Goal: Information Seeking & Learning: Learn about a topic

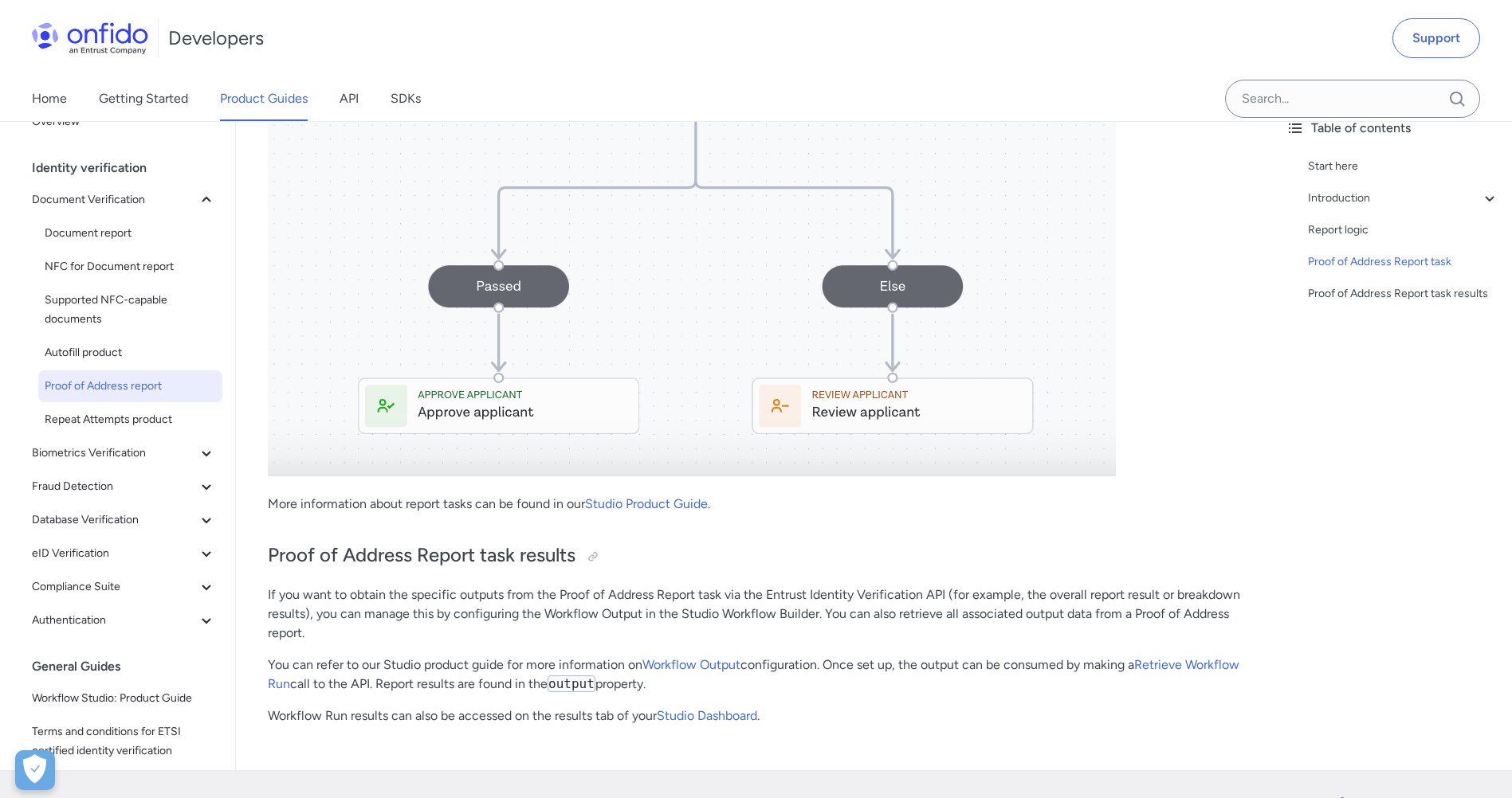
scroll to position [4462, 0]
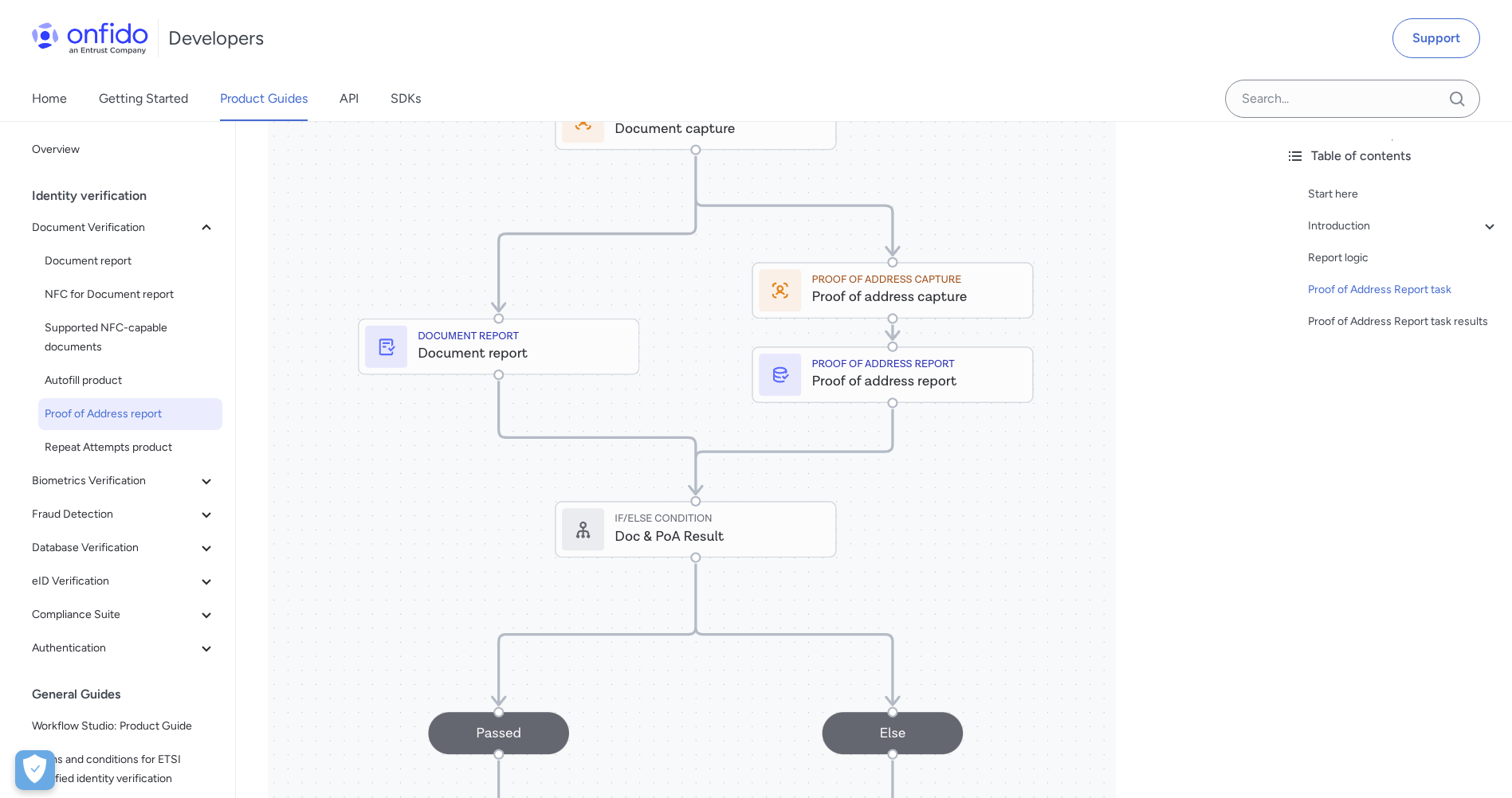
scroll to position [3984, 0]
click at [147, 481] on span "Biometrics Verification" at bounding box center [114, 482] width 165 height 19
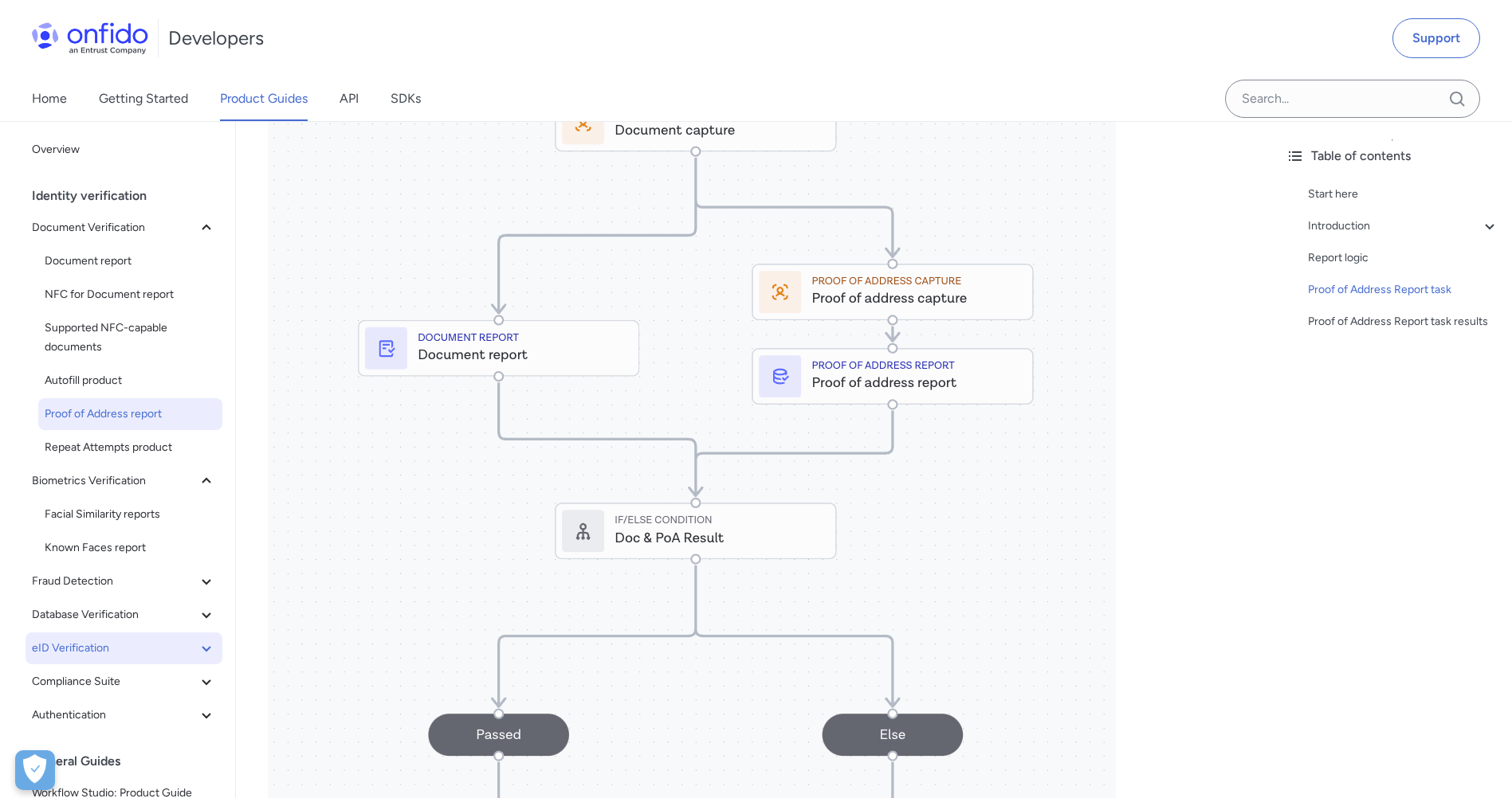
click at [182, 641] on span "eID Verification" at bounding box center [114, 649] width 165 height 19
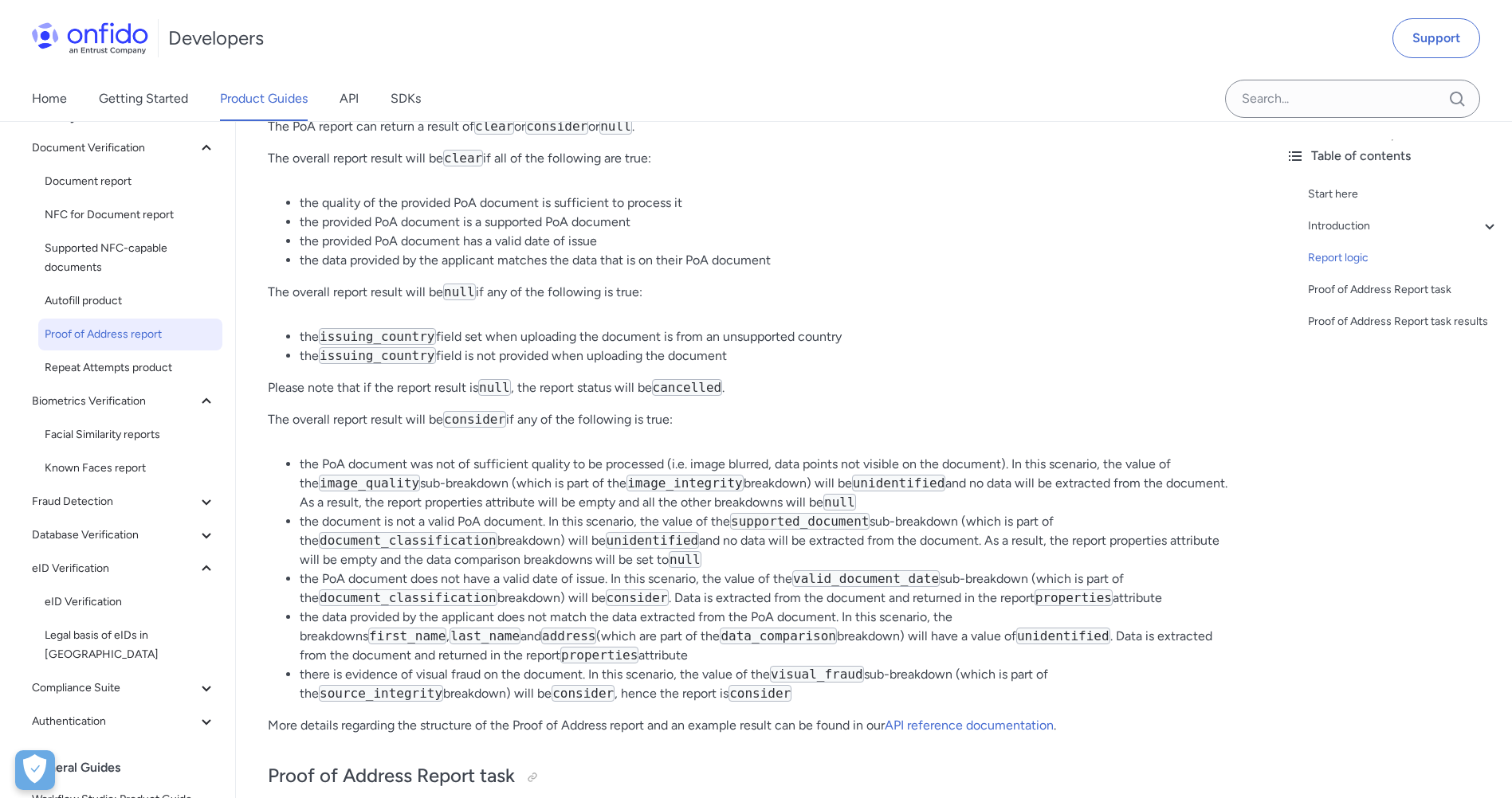
scroll to position [0, 0]
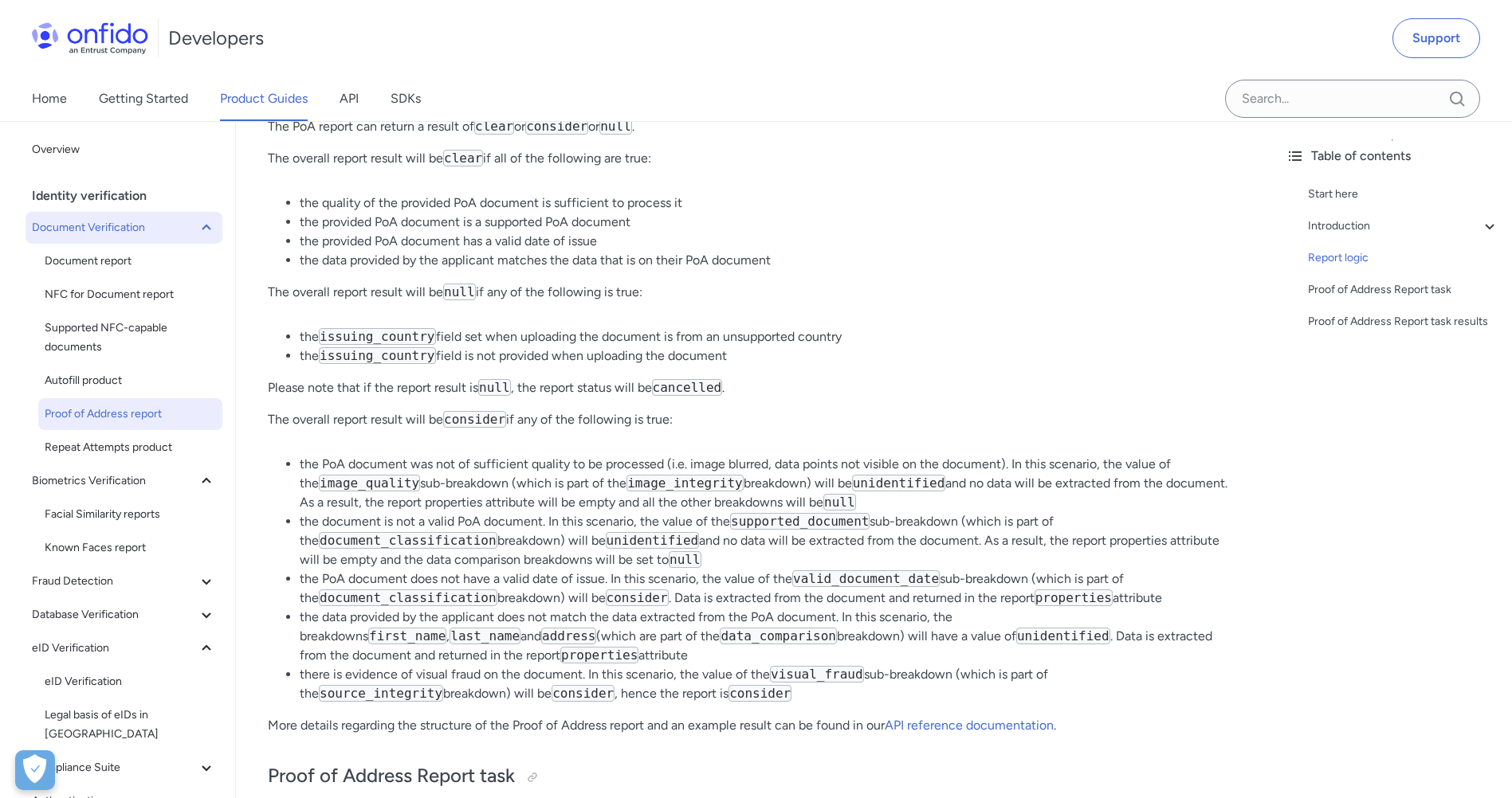
click at [200, 224] on icon at bounding box center [207, 228] width 19 height 19
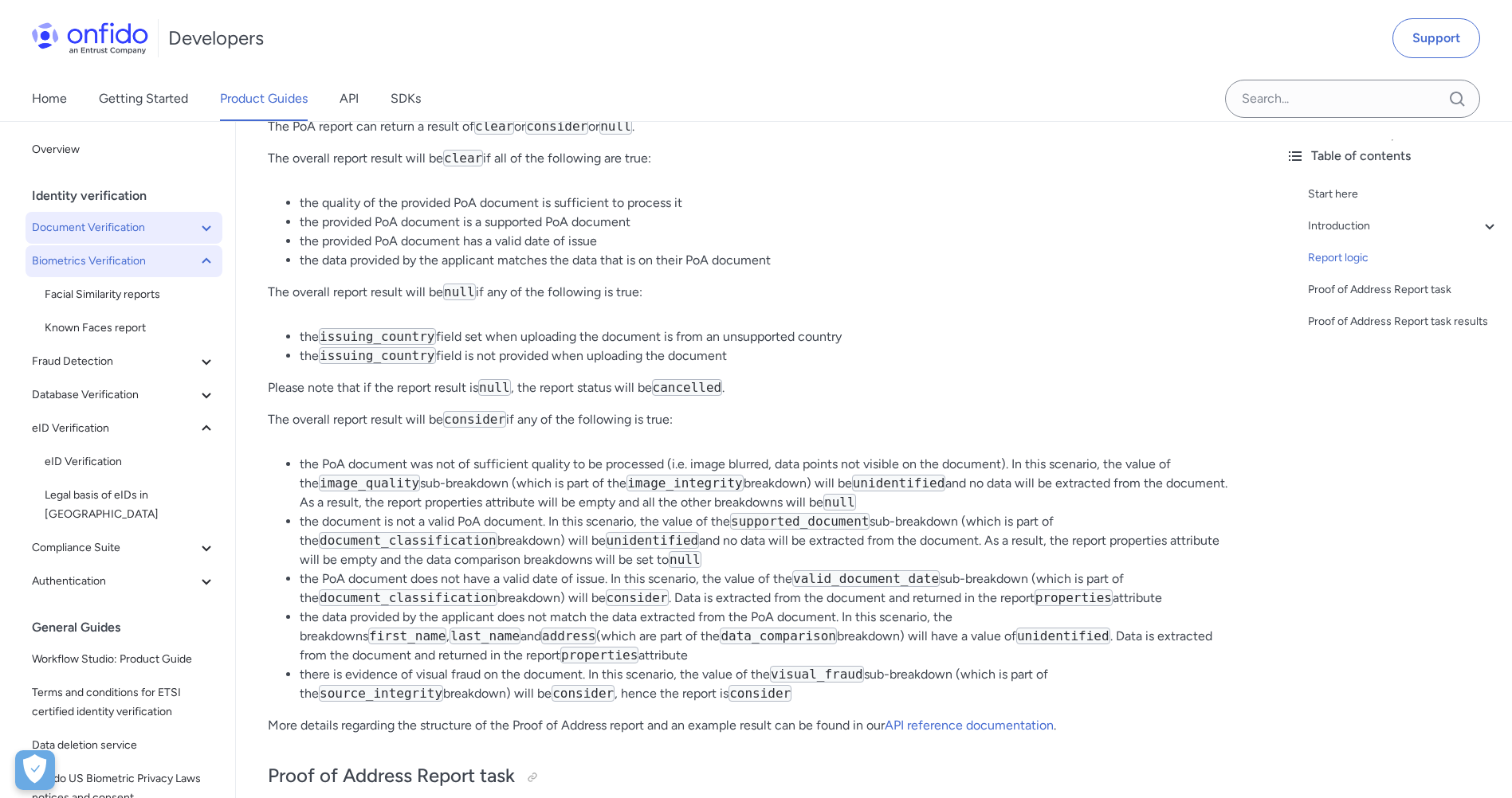
click at [197, 258] on icon at bounding box center [207, 262] width 19 height 19
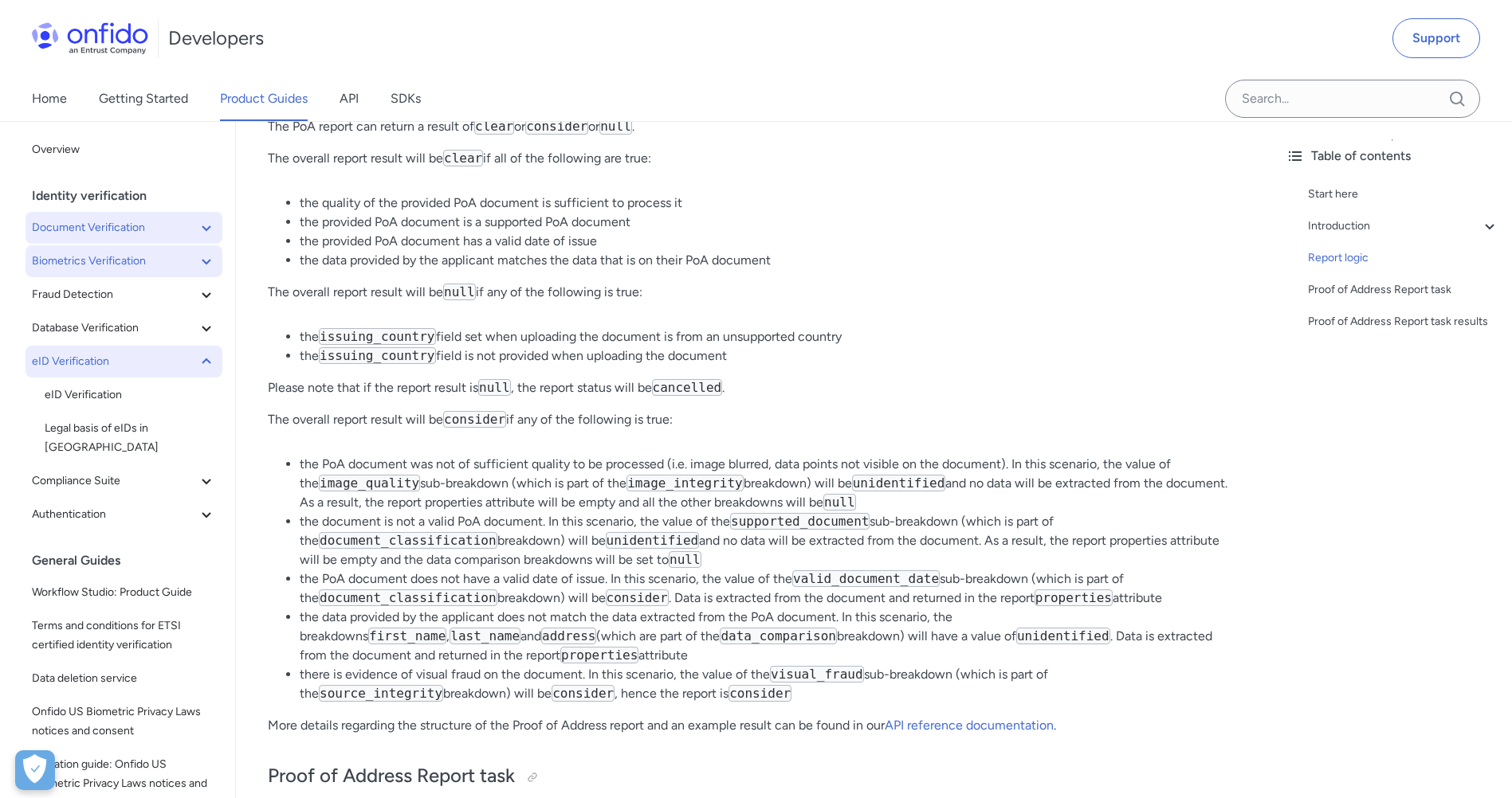
click at [193, 352] on button "eID Verification" at bounding box center [124, 361] width 197 height 32
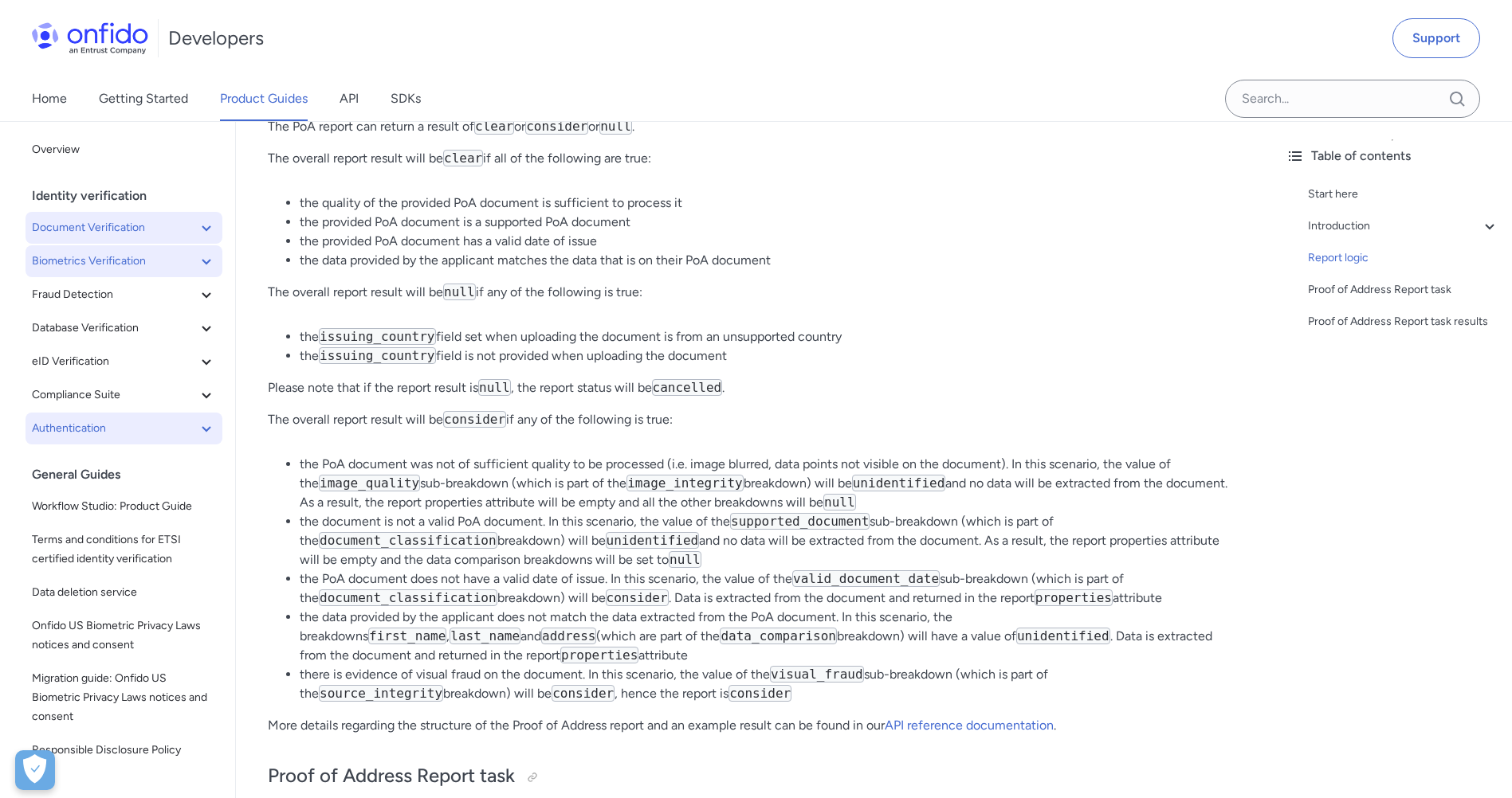
click at [198, 432] on icon at bounding box center [207, 429] width 19 height 19
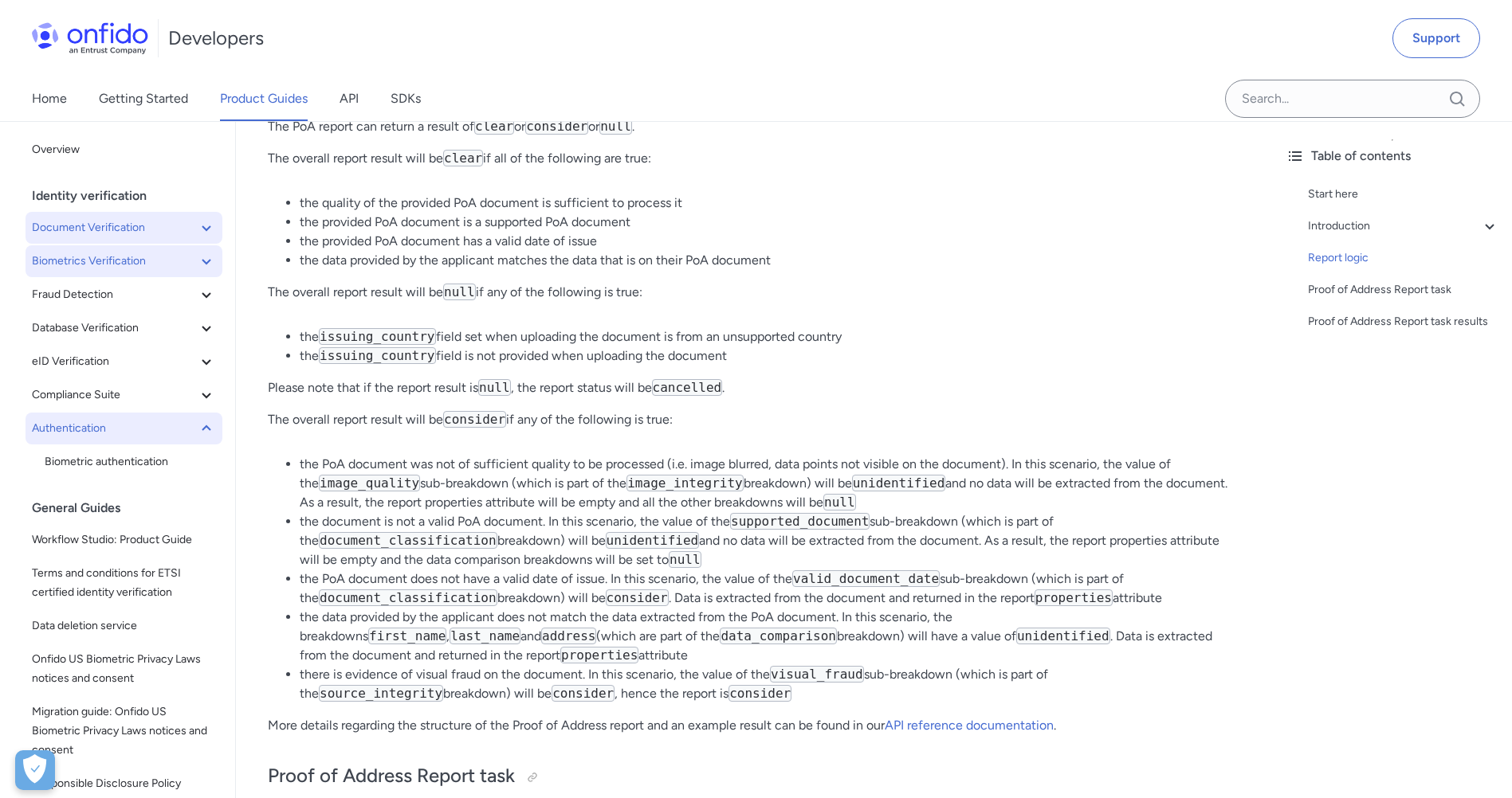
click at [198, 432] on icon at bounding box center [207, 429] width 19 height 19
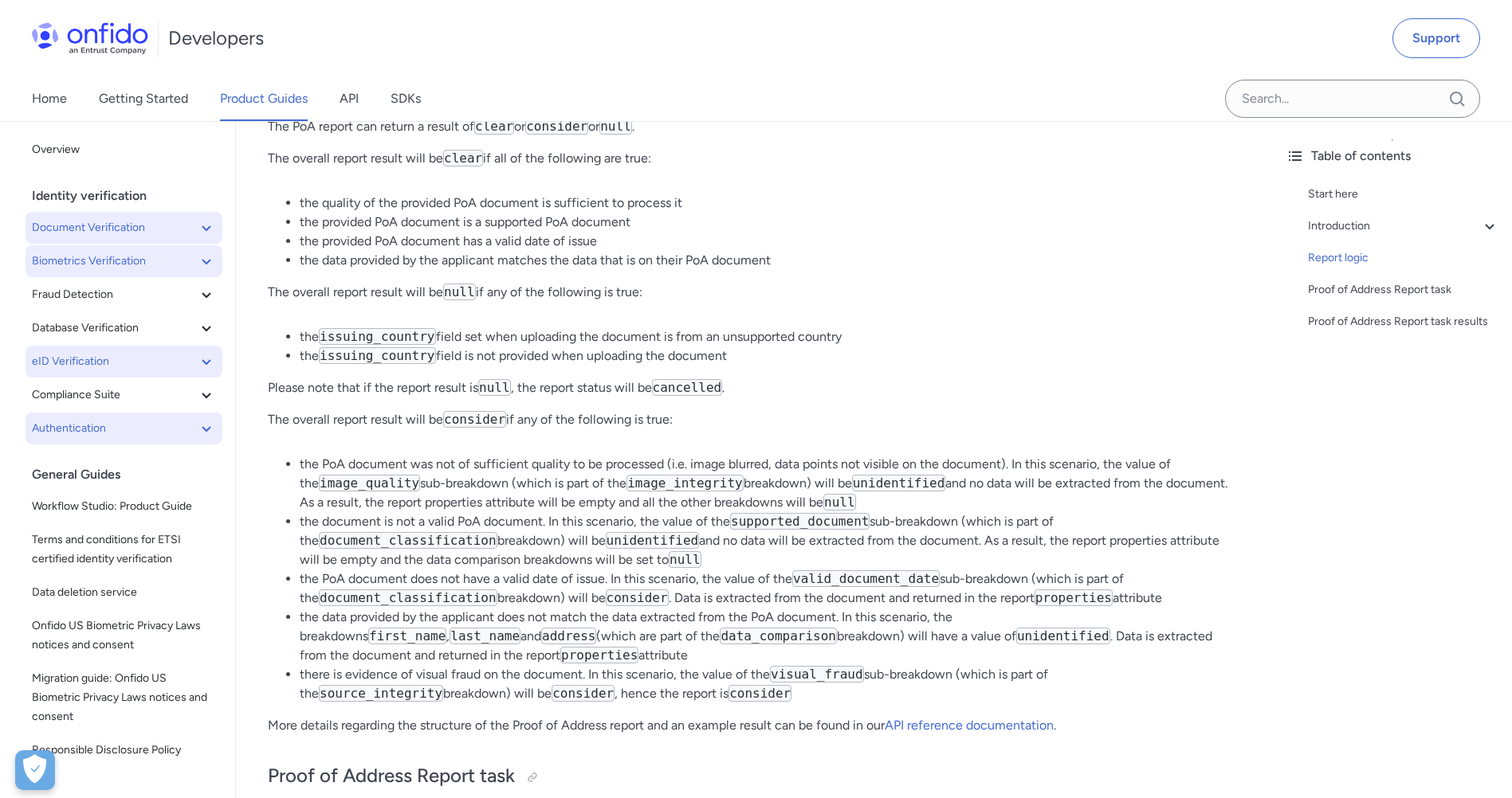
click at [197, 370] on icon at bounding box center [207, 362] width 19 height 19
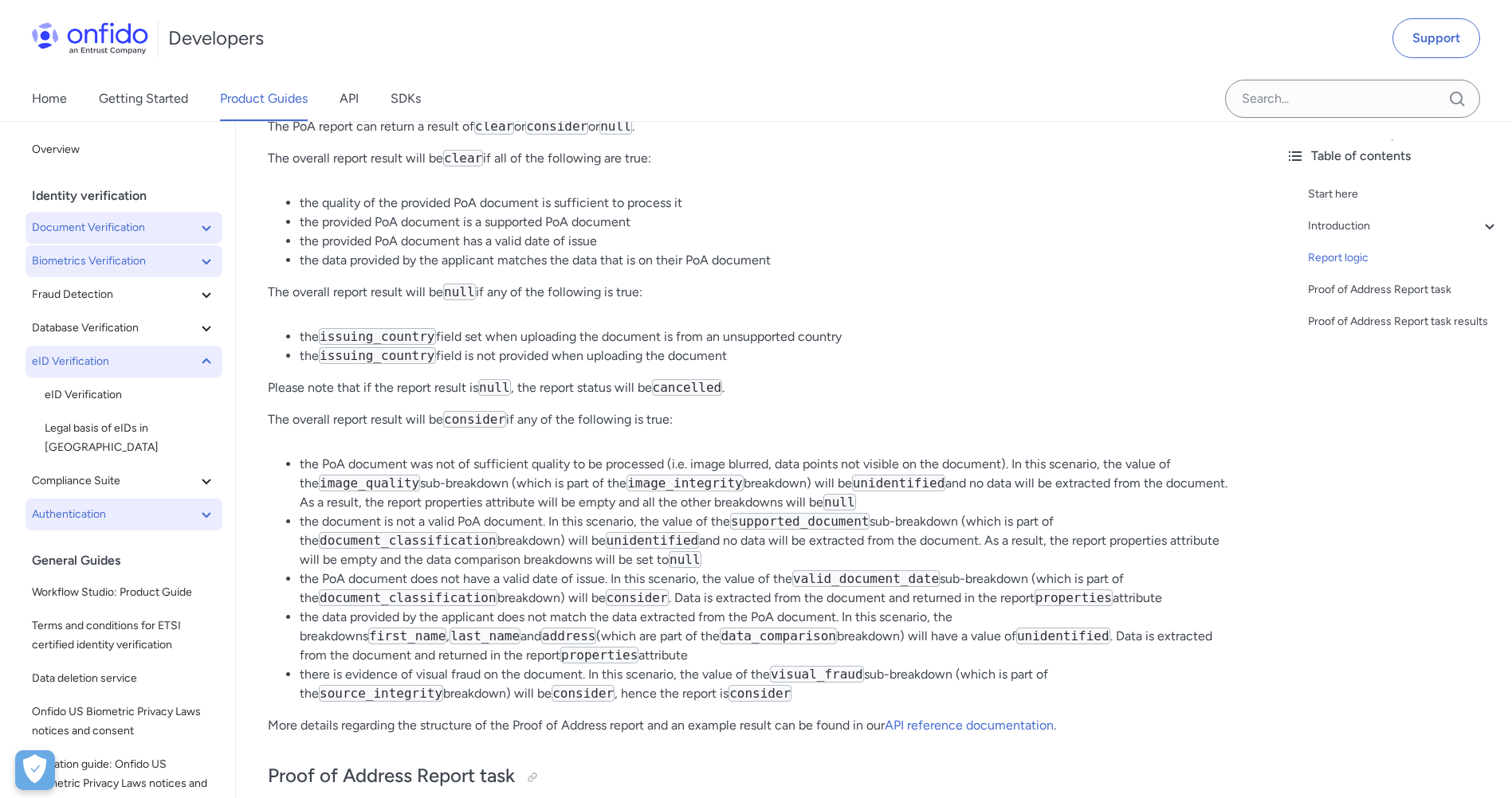
click at [197, 370] on icon at bounding box center [207, 362] width 19 height 19
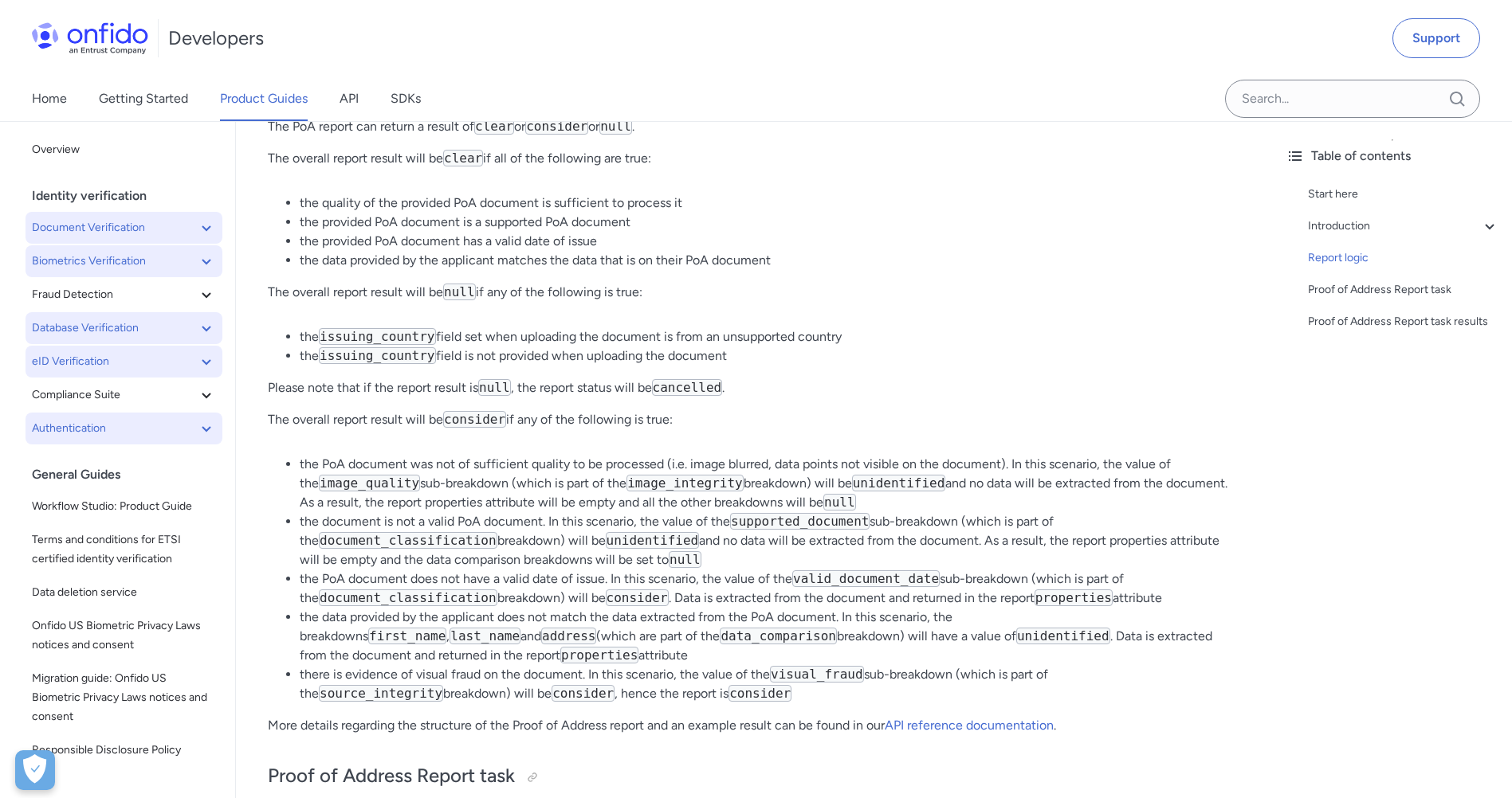
click at [201, 329] on icon at bounding box center [206, 329] width 9 height 5
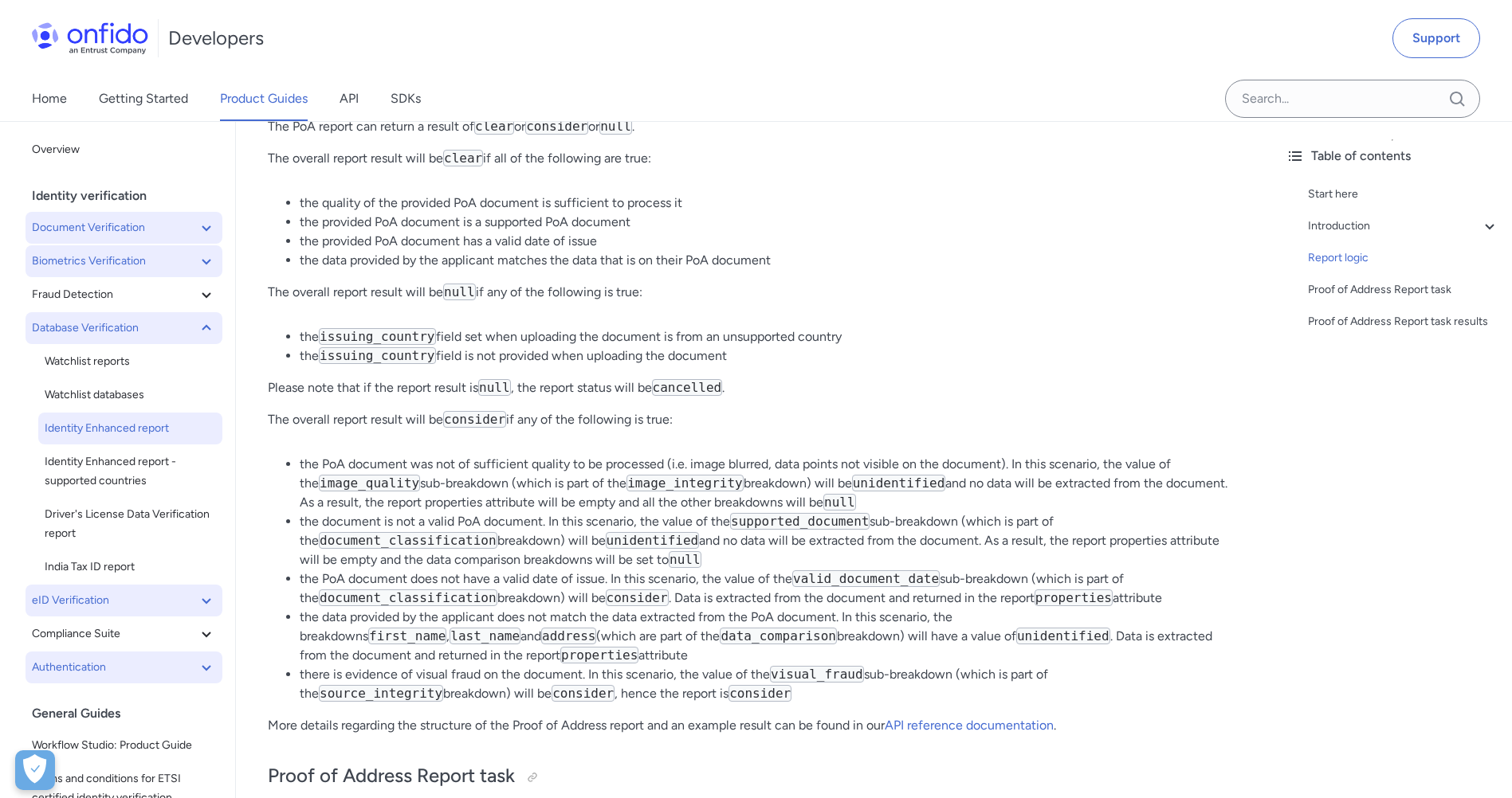
click at [141, 429] on span "Identity Enhanced report" at bounding box center [130, 429] width 171 height 19
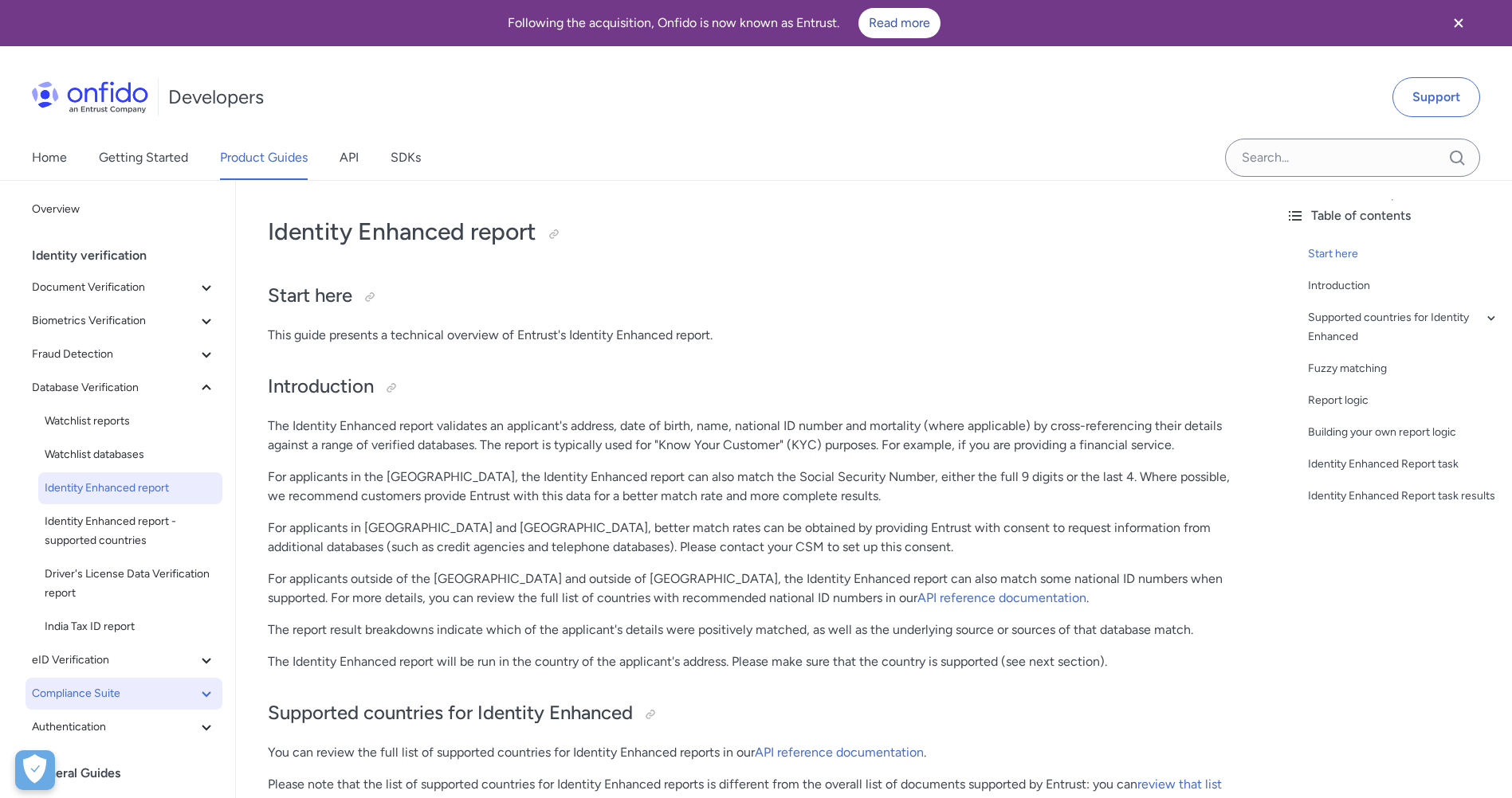
click at [200, 697] on icon at bounding box center [207, 694] width 19 height 19
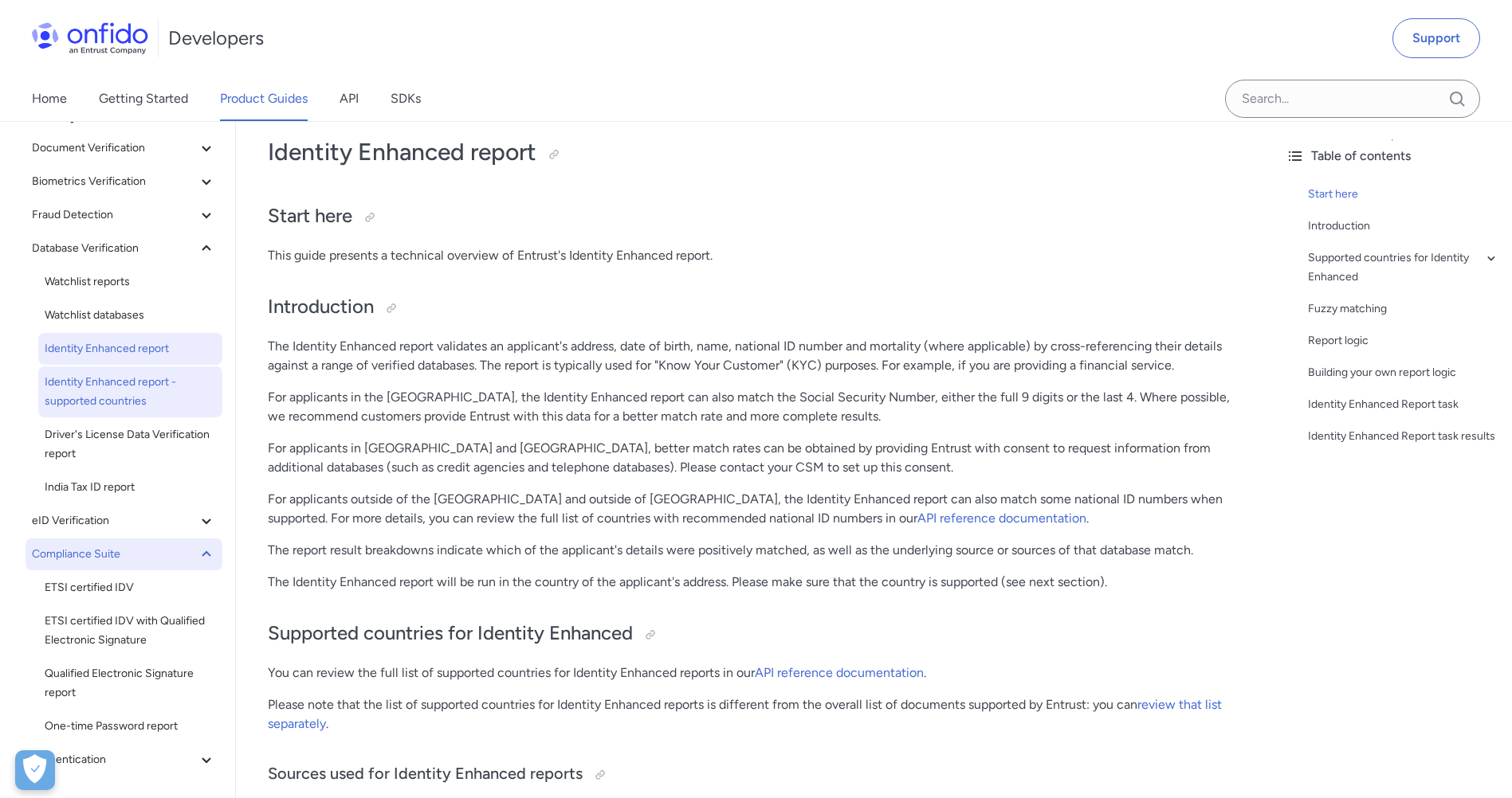
scroll to position [239, 0]
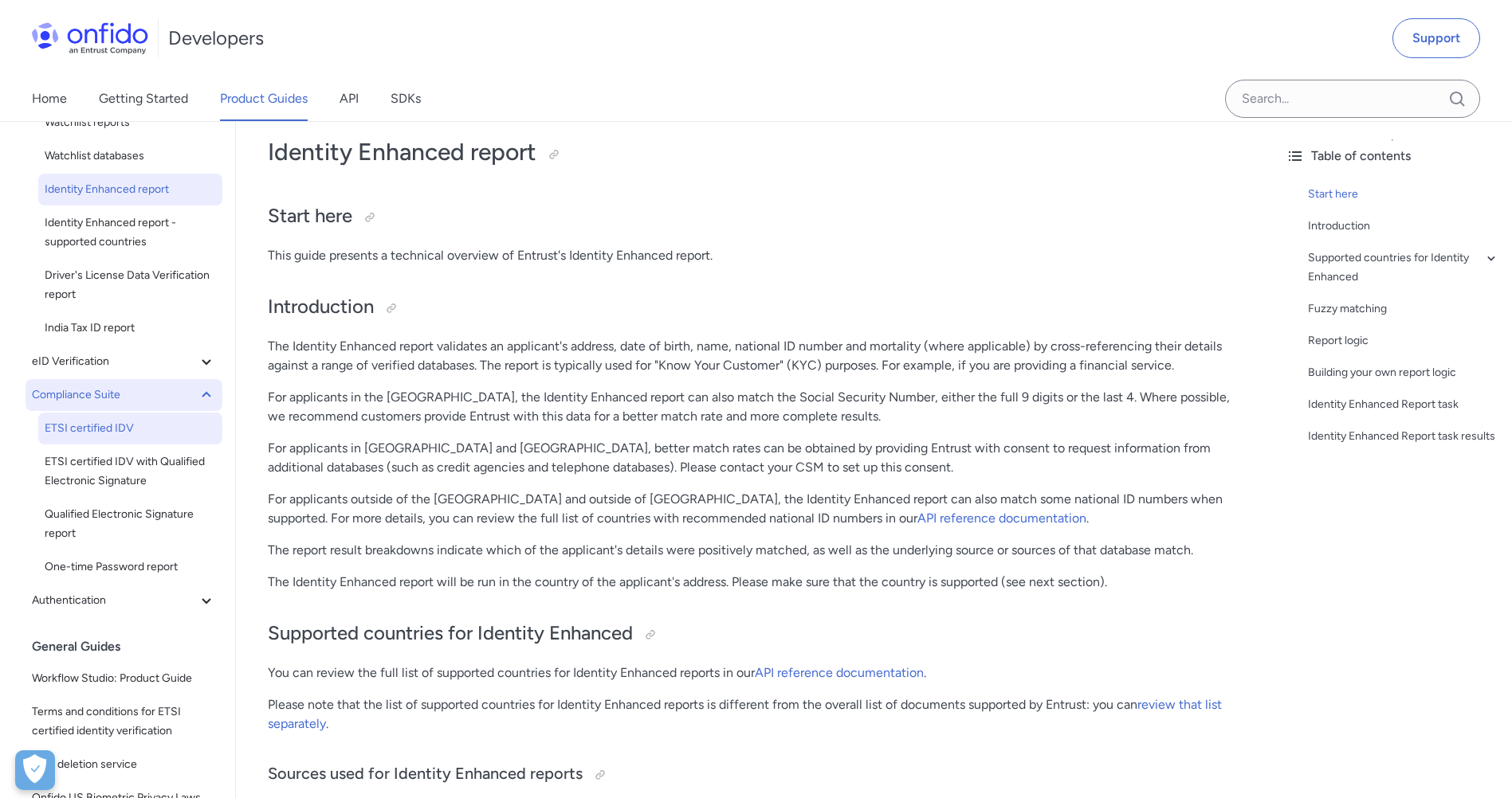
click at [78, 429] on span "ETSI certified IDV" at bounding box center [130, 429] width 171 height 19
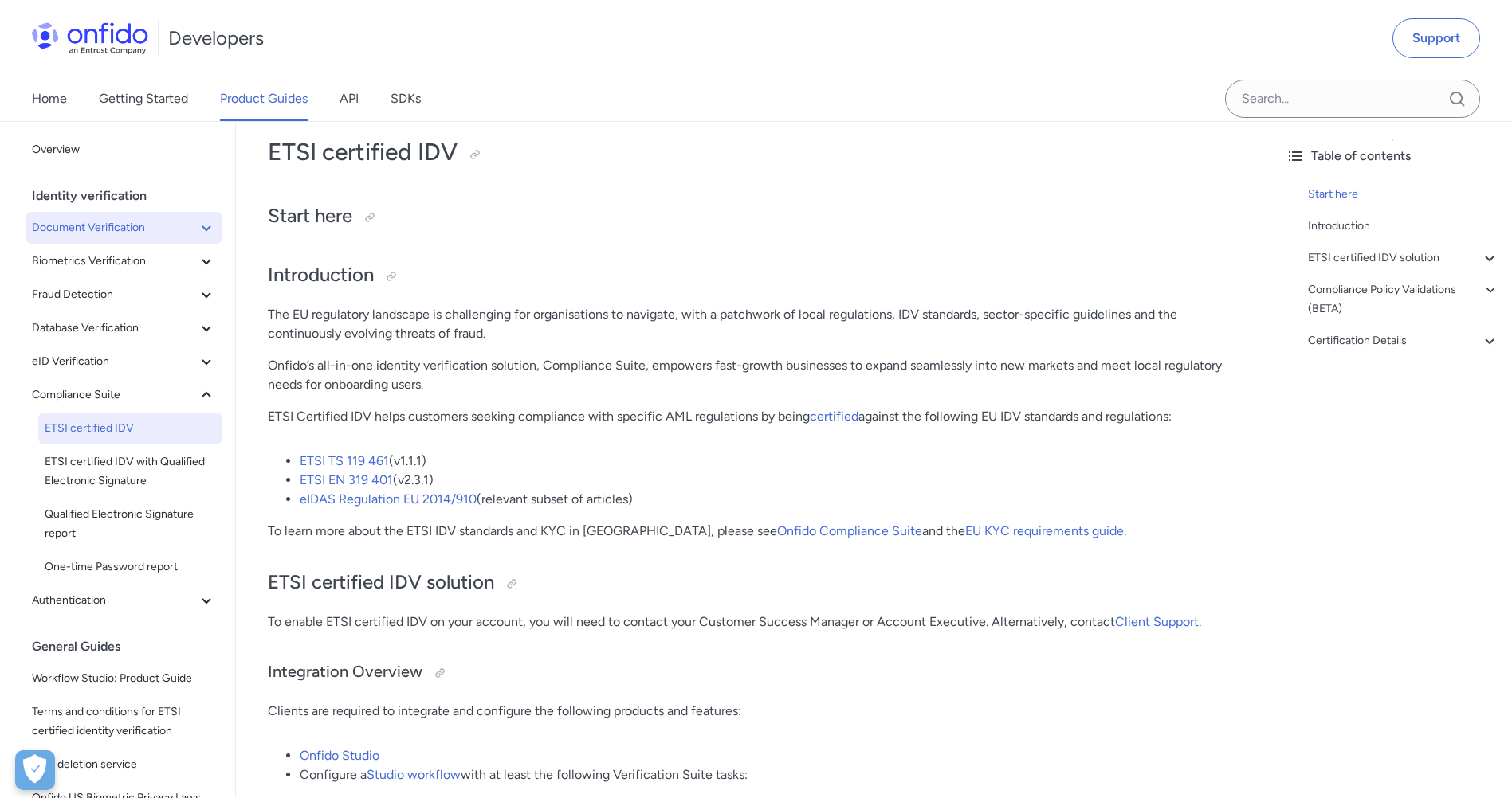
click at [164, 235] on span "Document Verification" at bounding box center [114, 228] width 165 height 19
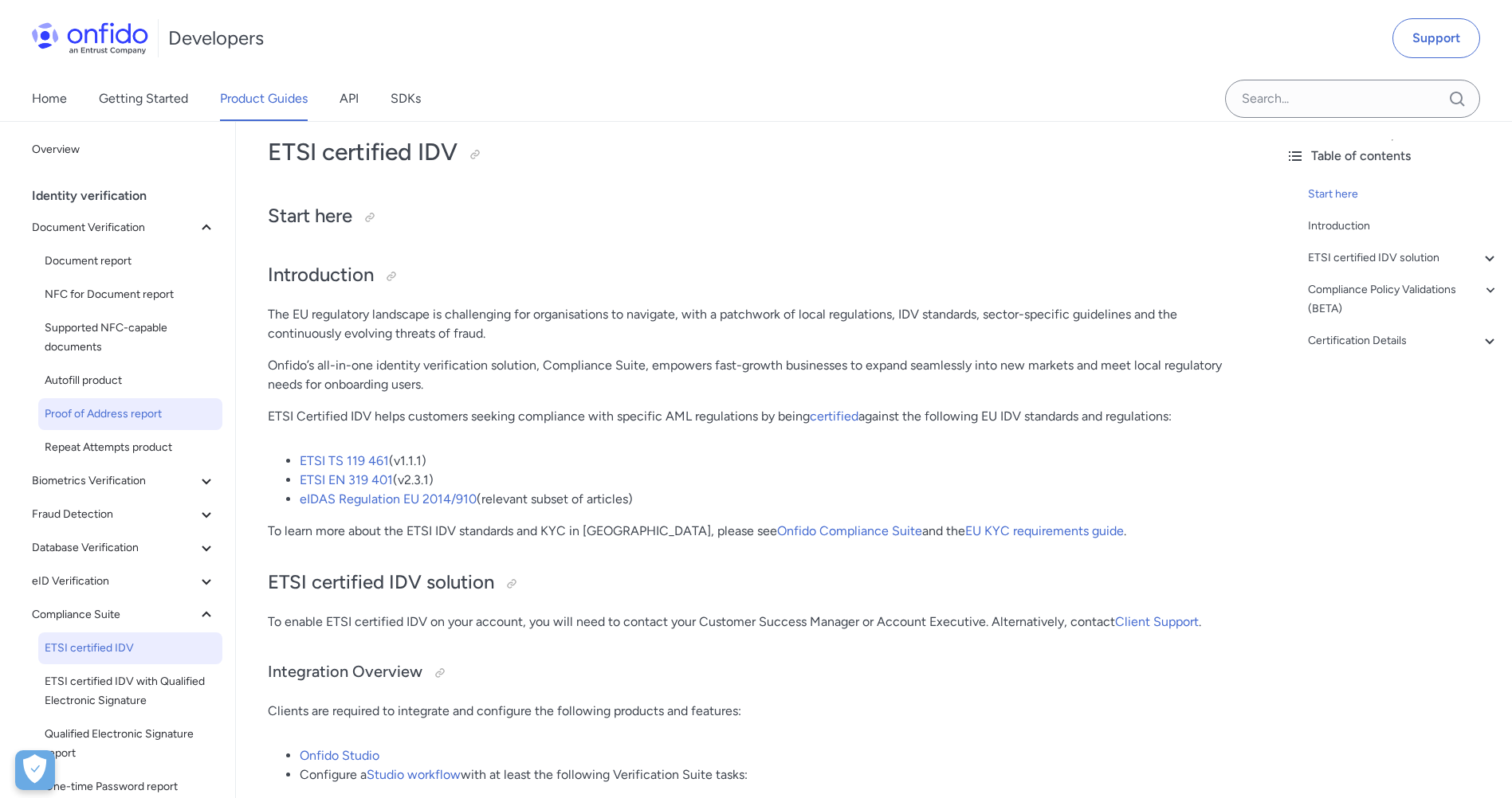
click at [125, 408] on span "Proof of Address report" at bounding box center [130, 415] width 171 height 19
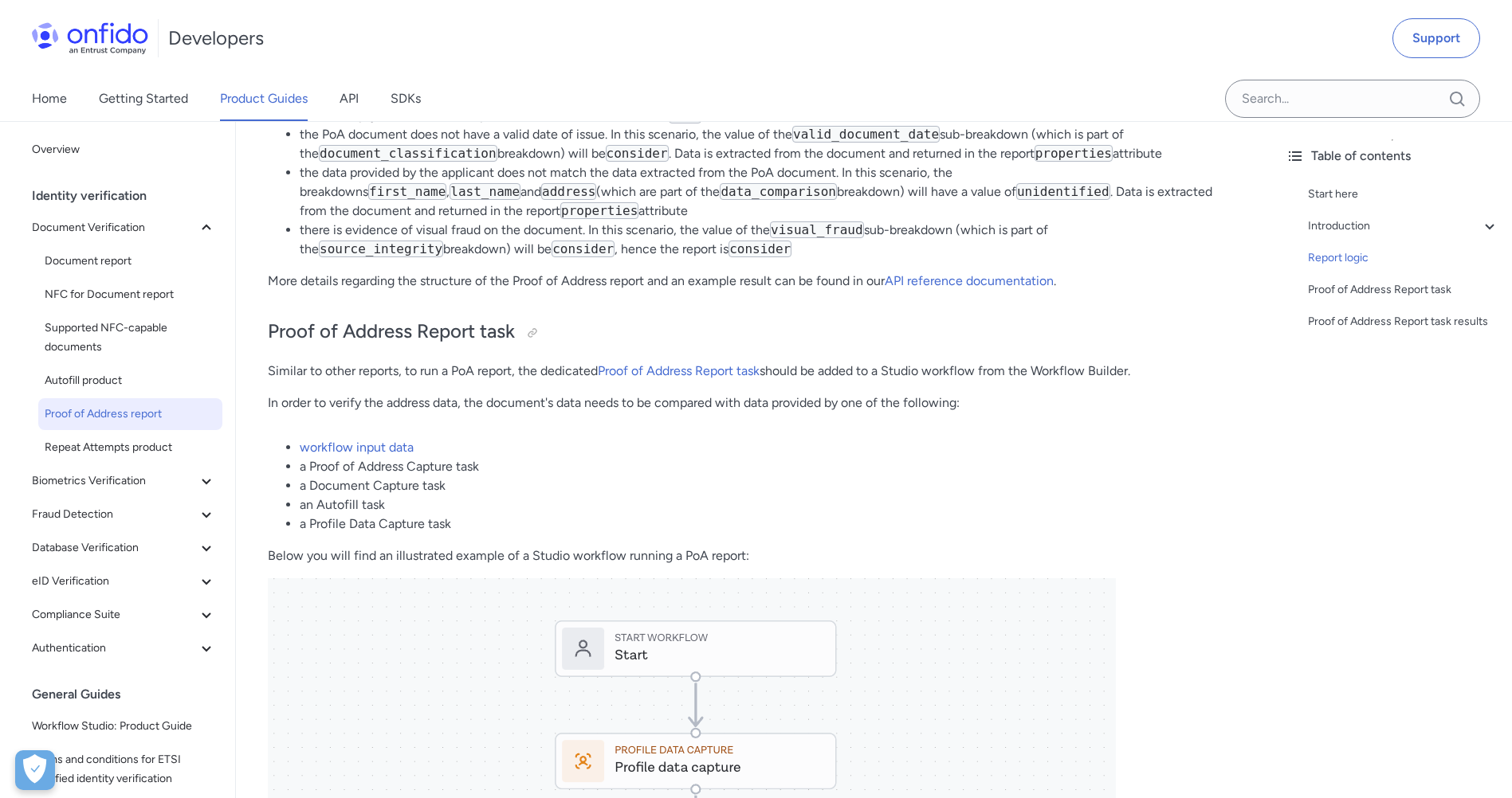
scroll to position [3267, 0]
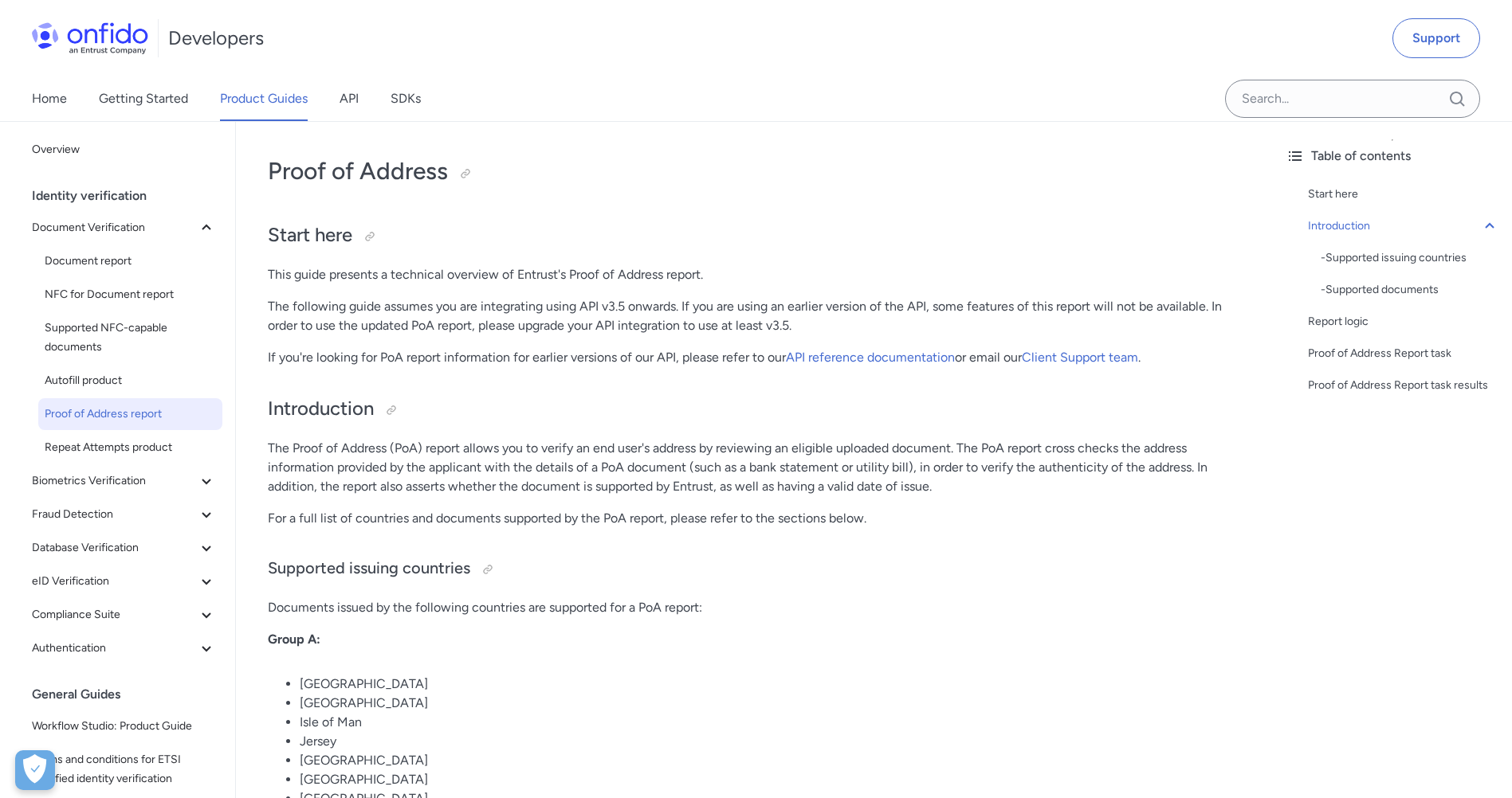
scroll to position [0, 0]
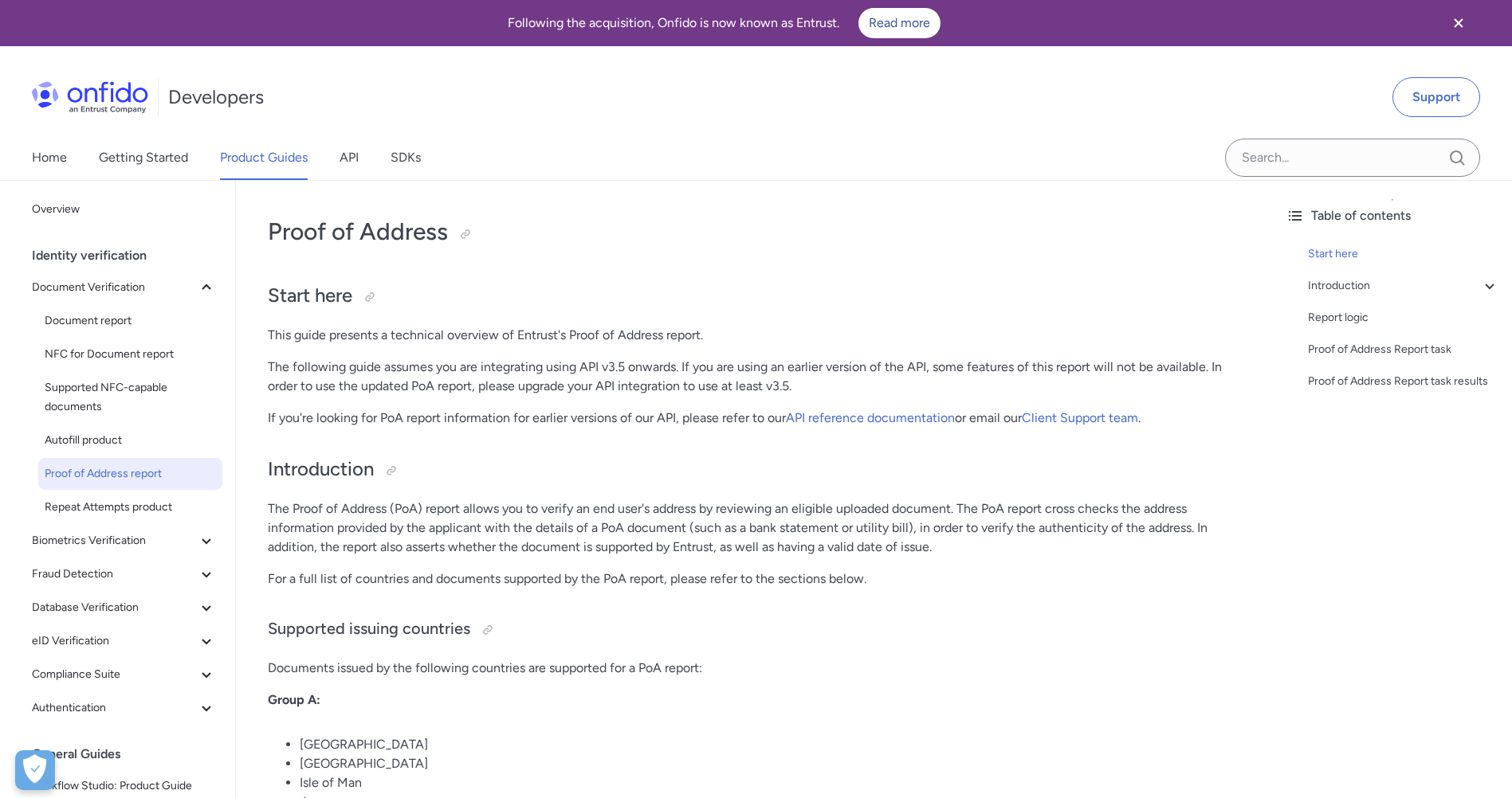
click at [157, 152] on link "Getting Started" at bounding box center [143, 157] width 90 height 45
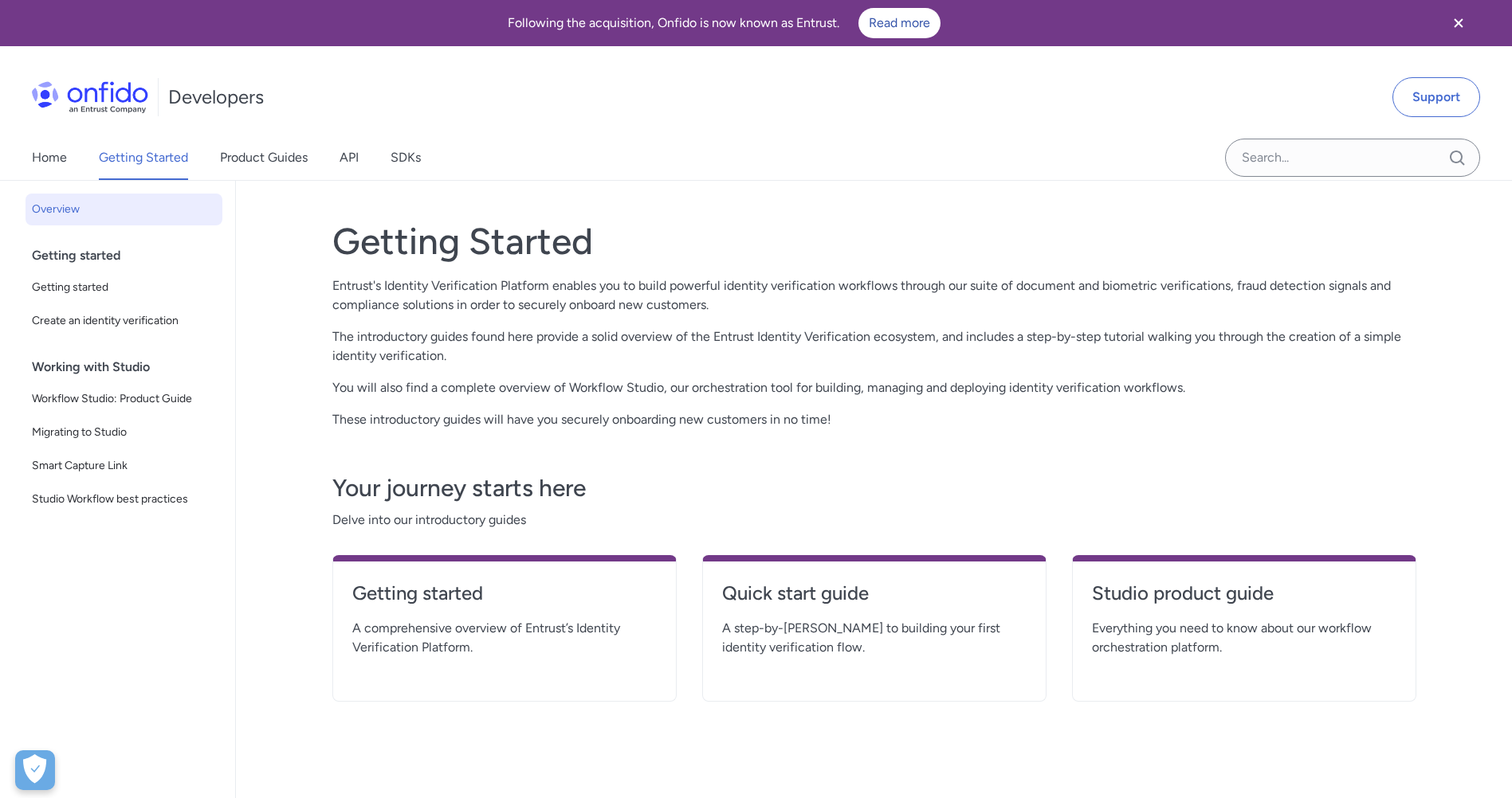
click at [76, 98] on img at bounding box center [90, 97] width 116 height 32
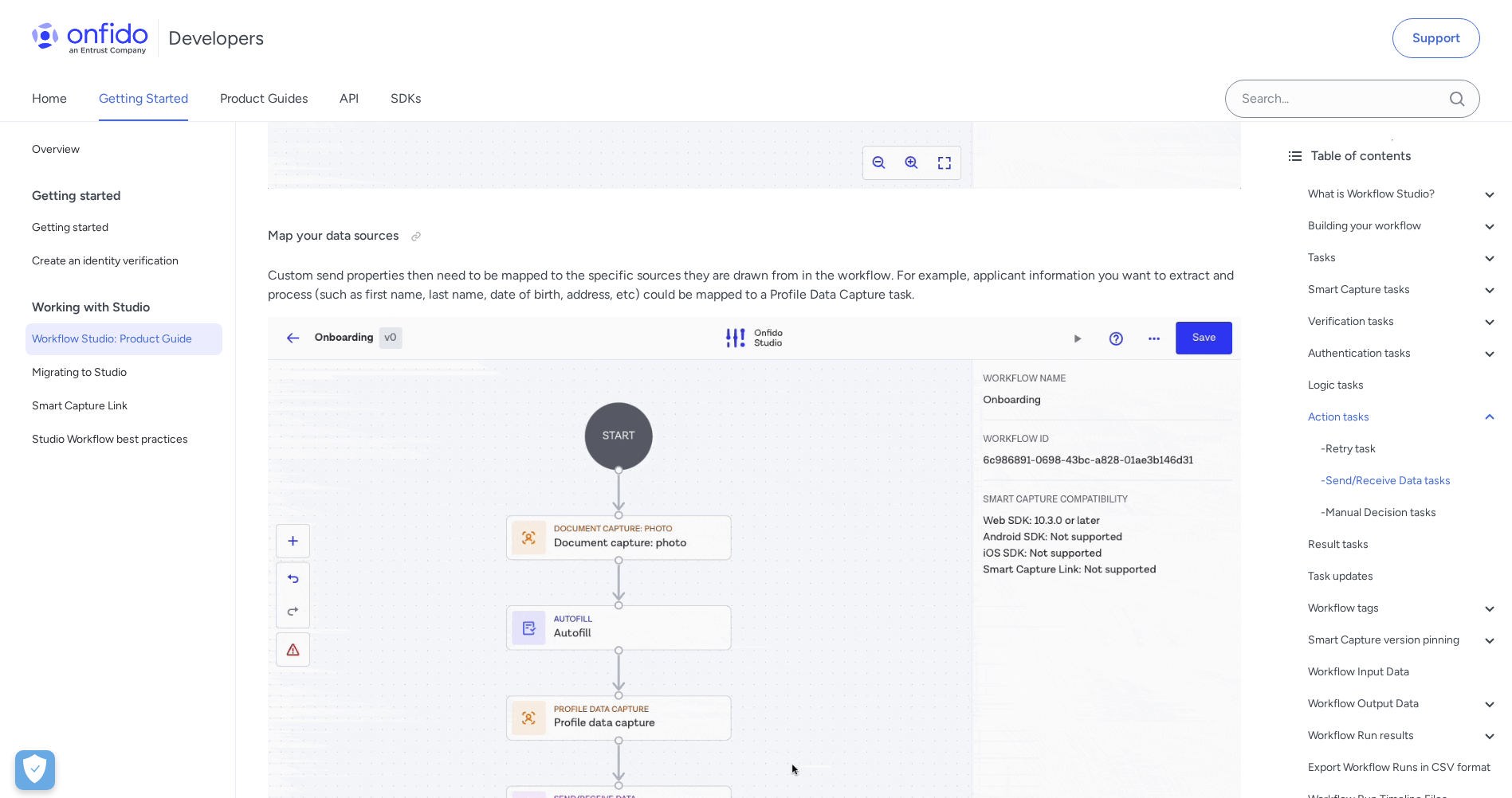
scroll to position [26587, 0]
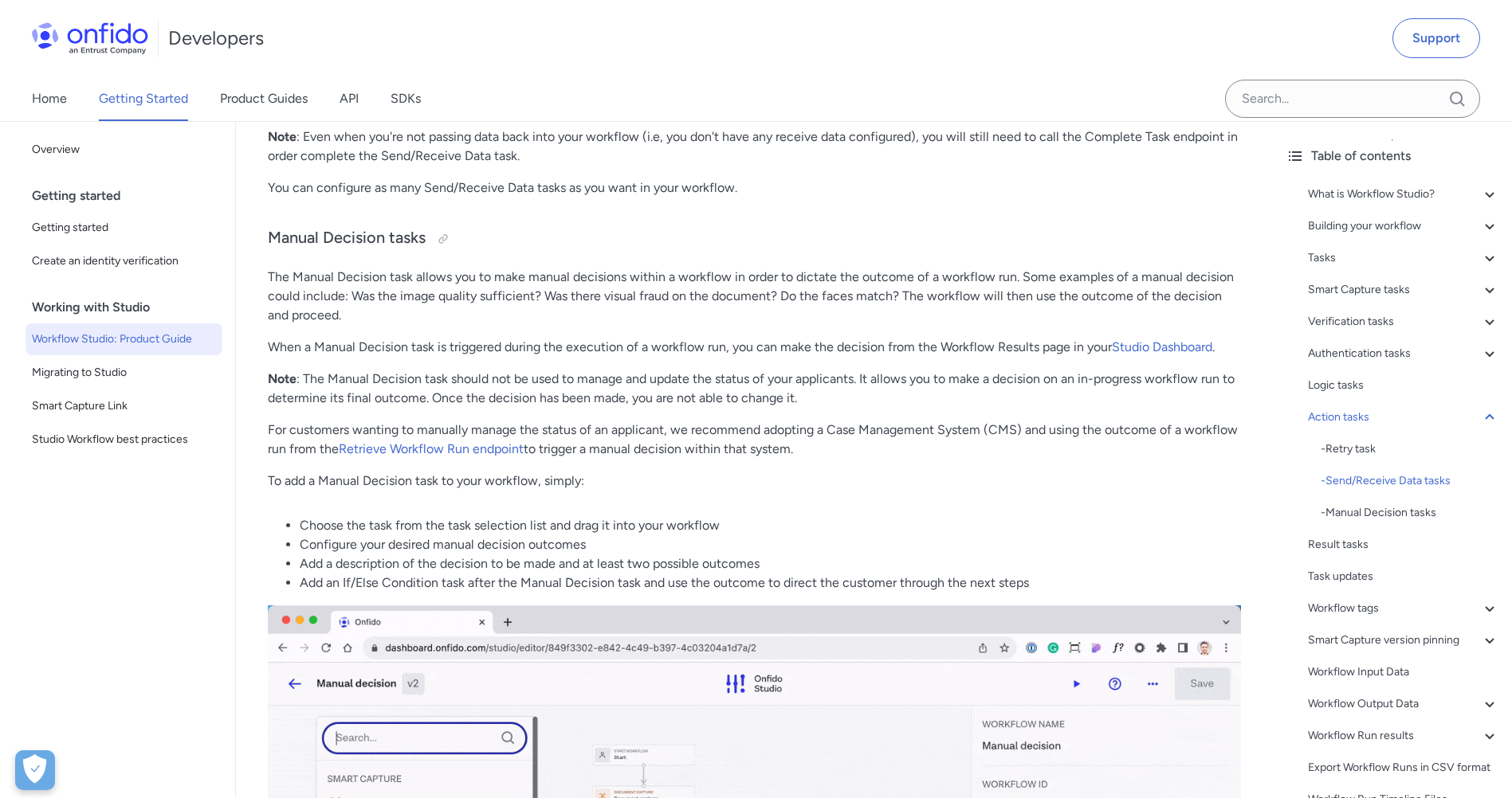
scroll to position [29058, 0]
